Goal: Task Accomplishment & Management: Manage account settings

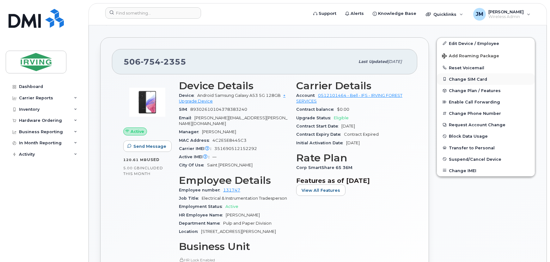
scroll to position [144, 0]
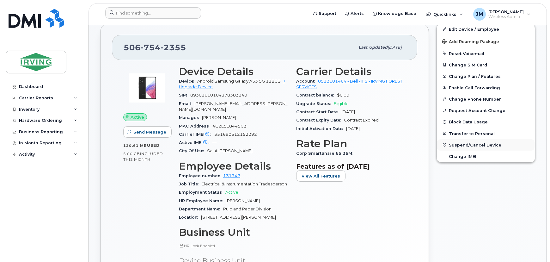
click at [468, 146] on span "Suspend/Cancel Device" at bounding box center [475, 144] width 52 height 5
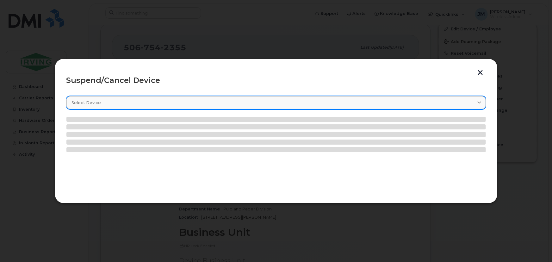
click at [116, 103] on div "Select device" at bounding box center [276, 103] width 408 height 6
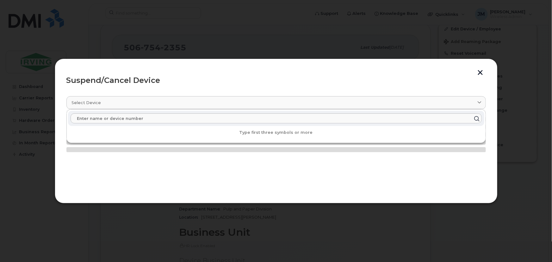
click at [477, 72] on button "button" at bounding box center [479, 73] width 9 height 7
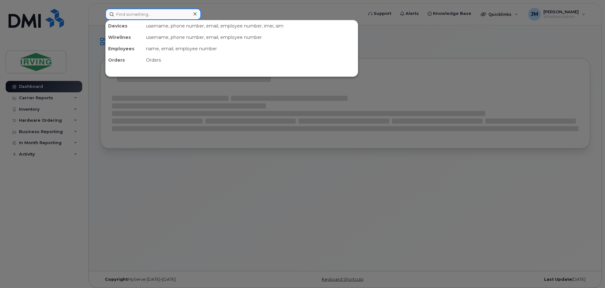
click at [162, 15] on input at bounding box center [153, 14] width 96 height 11
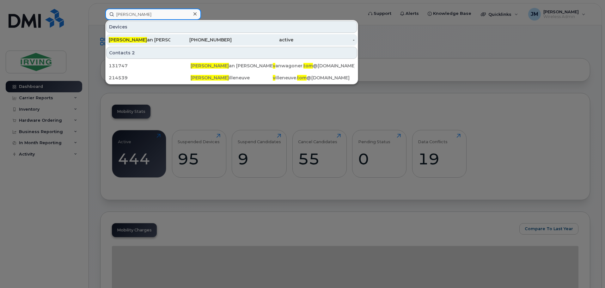
type input "[PERSON_NAME]"
click at [158, 39] on div "[PERSON_NAME] V an [PERSON_NAME]" at bounding box center [140, 40] width 62 height 6
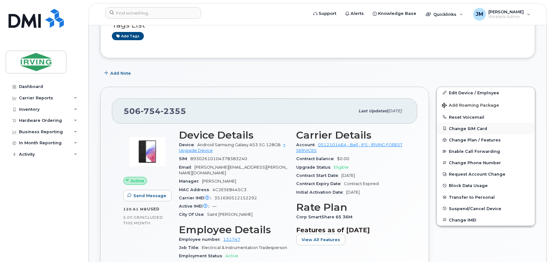
scroll to position [86, 0]
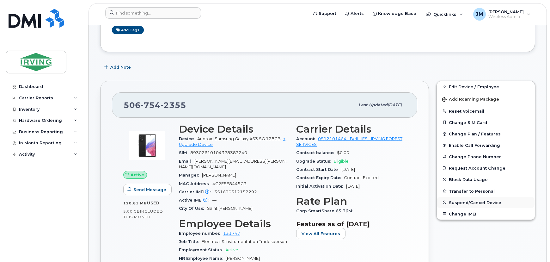
click at [474, 203] on span "Suspend/Cancel Device" at bounding box center [475, 202] width 52 height 5
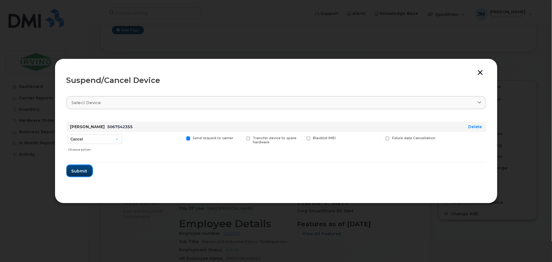
click at [79, 171] on span "Submit" at bounding box center [79, 171] width 16 height 6
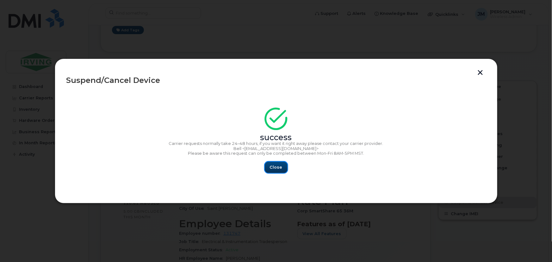
click at [274, 169] on span "Close" at bounding box center [276, 167] width 13 height 6
